Goal: Task Accomplishment & Management: Manage account settings

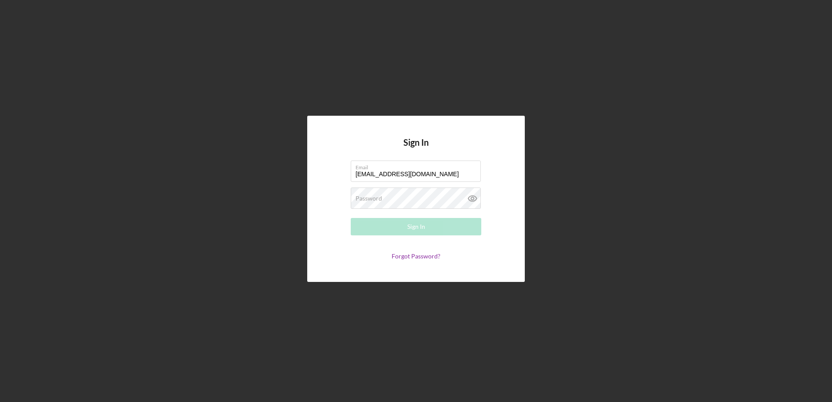
type input "[EMAIL_ADDRESS][DOMAIN_NAME]"
click at [390, 195] on div "Password Required" at bounding box center [416, 199] width 131 height 22
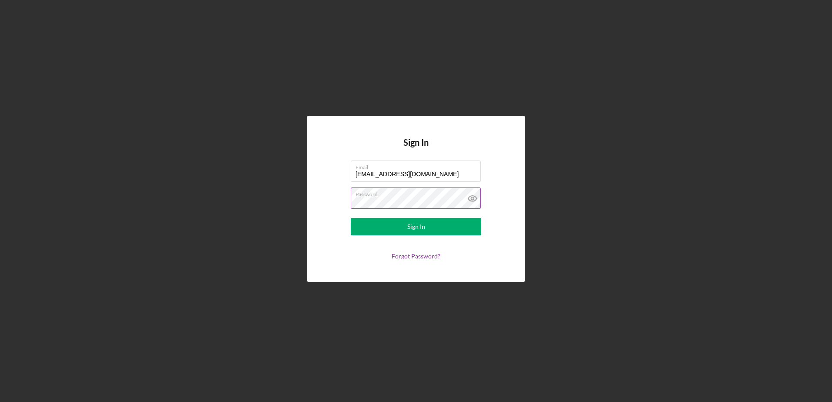
click at [351, 218] on button "Sign In" at bounding box center [416, 226] width 131 height 17
